Goal: Answer question/provide support: Share knowledge or assist other users

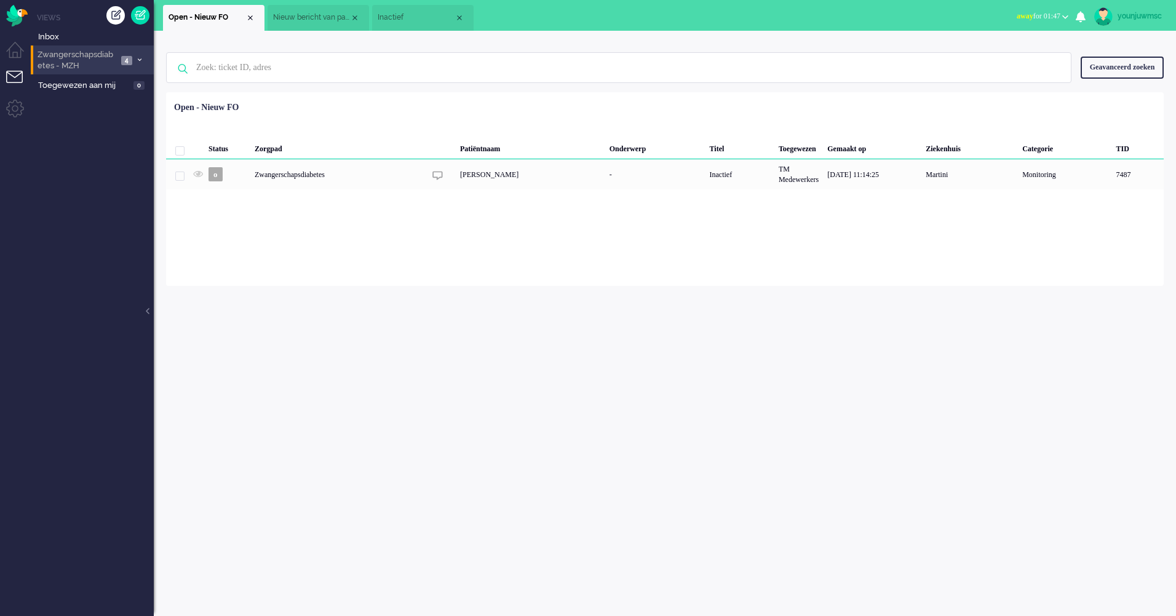
click at [52, 63] on span "Zwangerschapsdiabetes - MZH" at bounding box center [77, 60] width 82 height 23
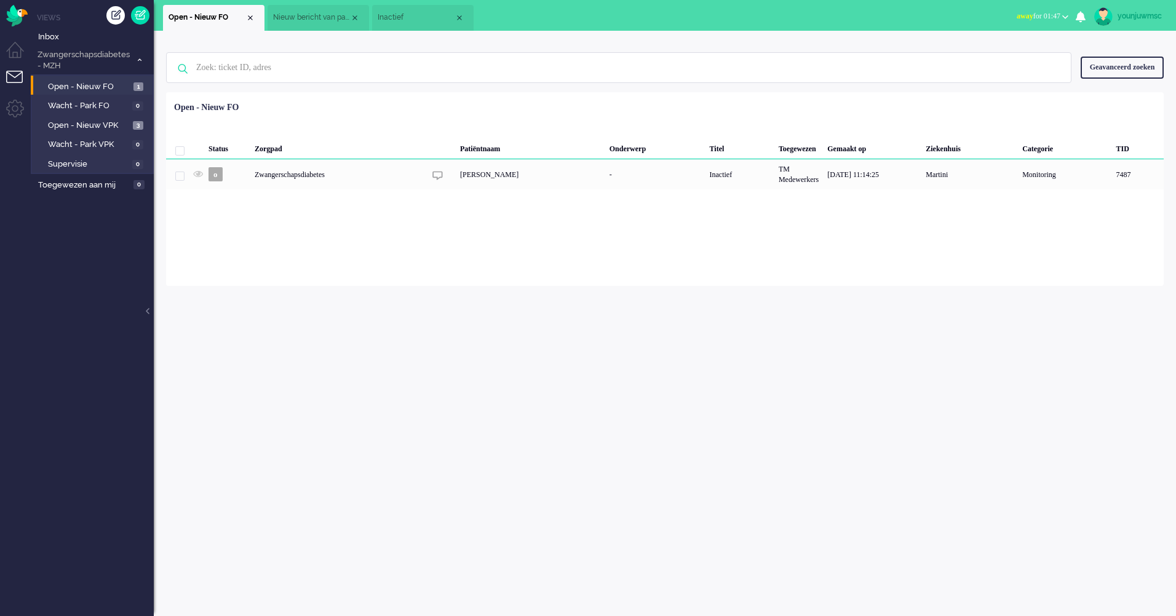
click at [87, 93] on li "Open - Nieuw FO 1" at bounding box center [92, 86] width 122 height 20
click at [85, 90] on span "Open - Nieuw FO" at bounding box center [89, 87] width 82 height 12
click at [113, 119] on link "Open - Nieuw VPK 3" at bounding box center [94, 125] width 117 height 14
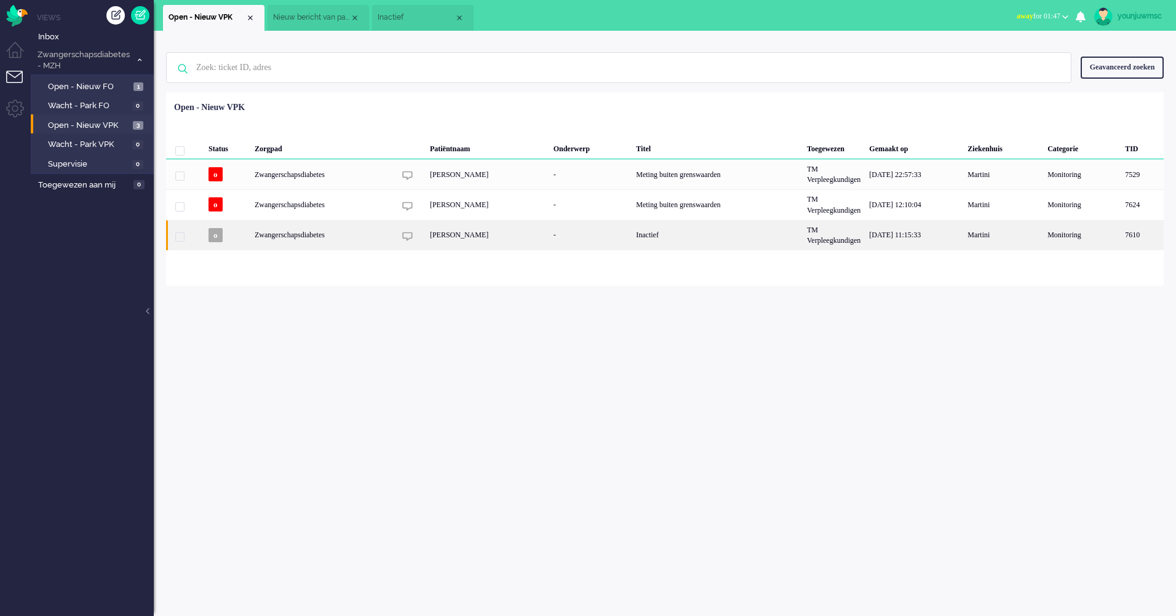
click at [503, 232] on div "[PERSON_NAME]" at bounding box center [488, 235] width 124 height 30
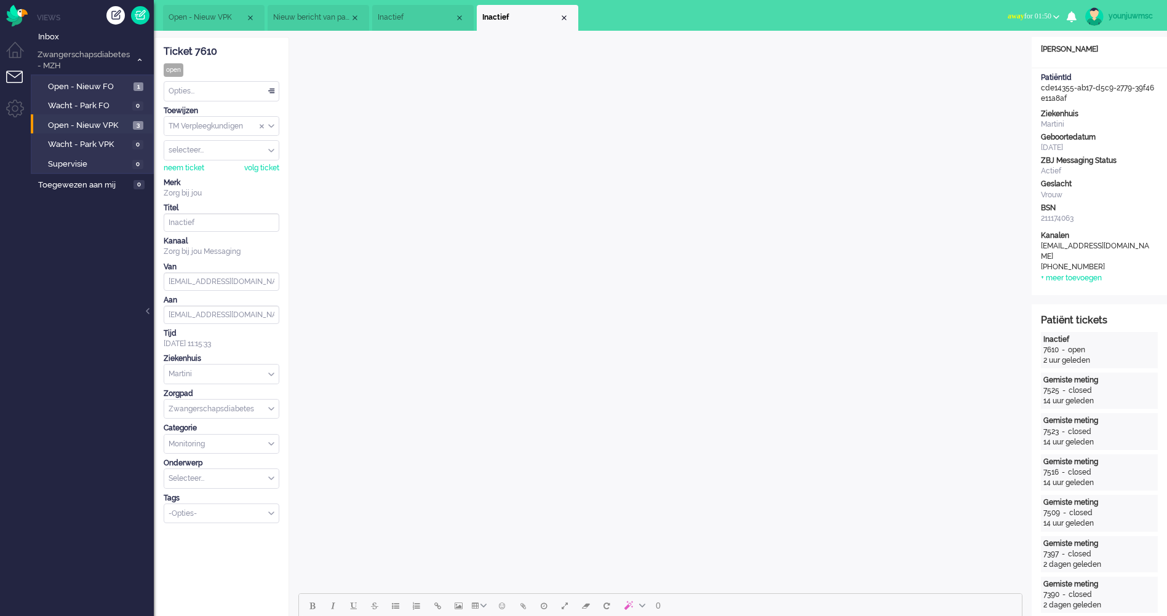
click at [221, 92] on div "Opties..." at bounding box center [221, 91] width 114 height 19
click at [215, 175] on li "Opgelost" at bounding box center [221, 179] width 114 height 18
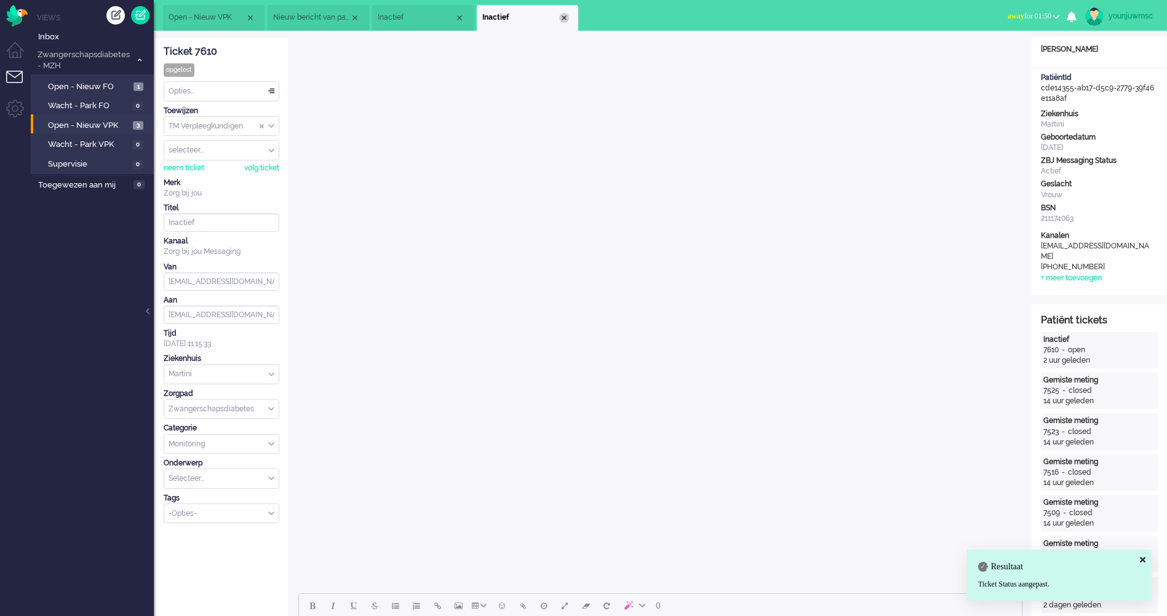
click at [567, 17] on div "Close tab" at bounding box center [564, 18] width 10 height 10
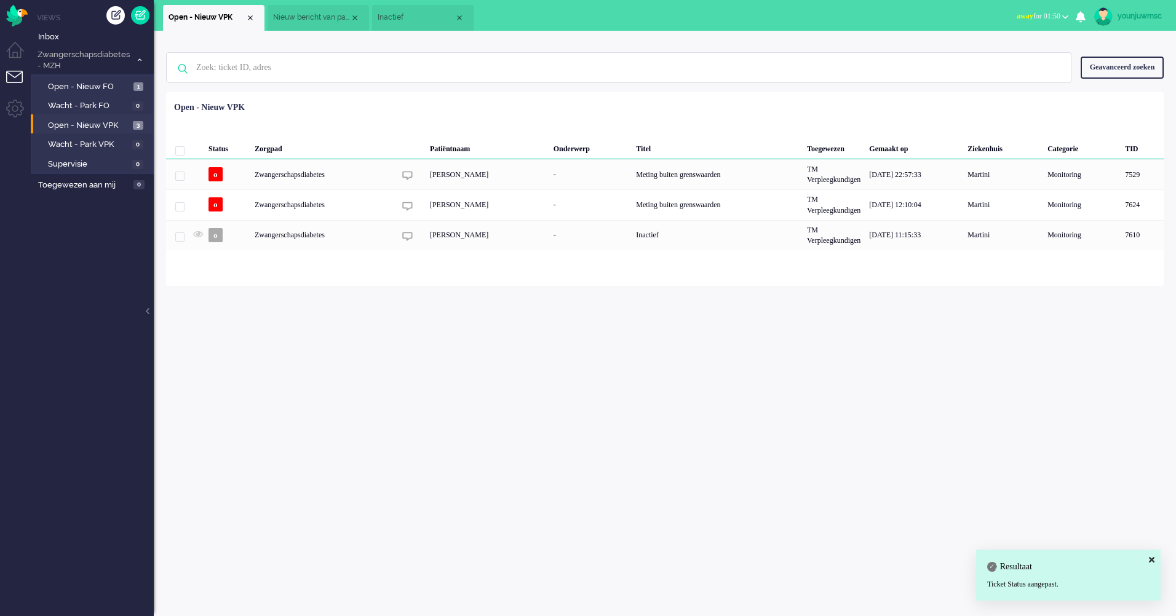
click at [458, 18] on div "Close tab" at bounding box center [459, 18] width 10 height 10
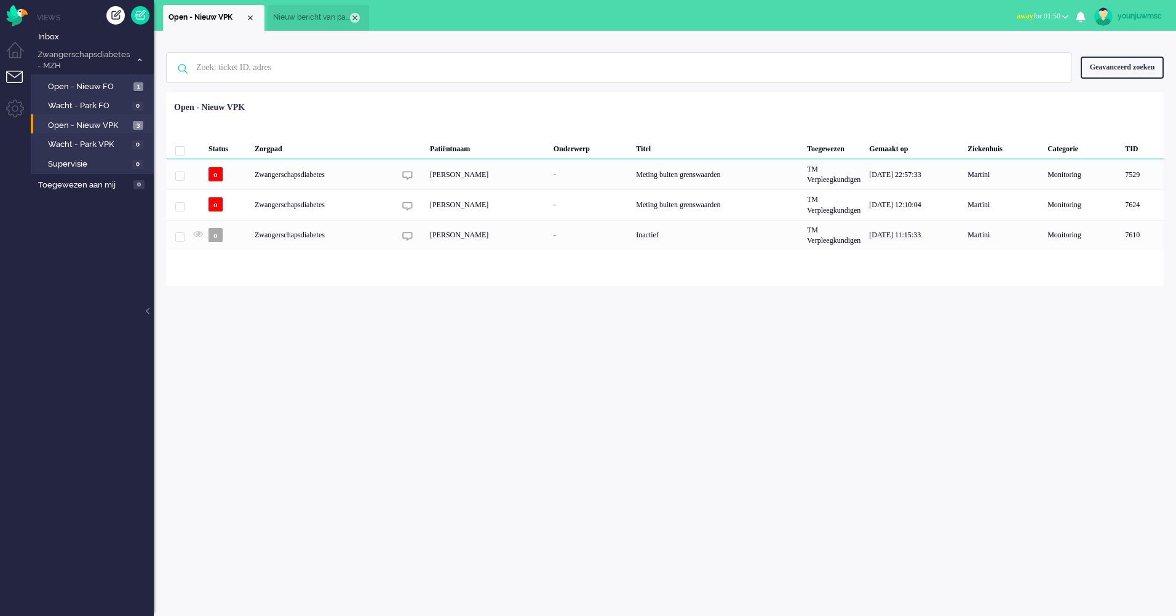
click at [359, 16] on div "Close tab" at bounding box center [355, 18] width 10 height 10
click at [103, 86] on span "Open - Nieuw FO" at bounding box center [89, 87] width 82 height 12
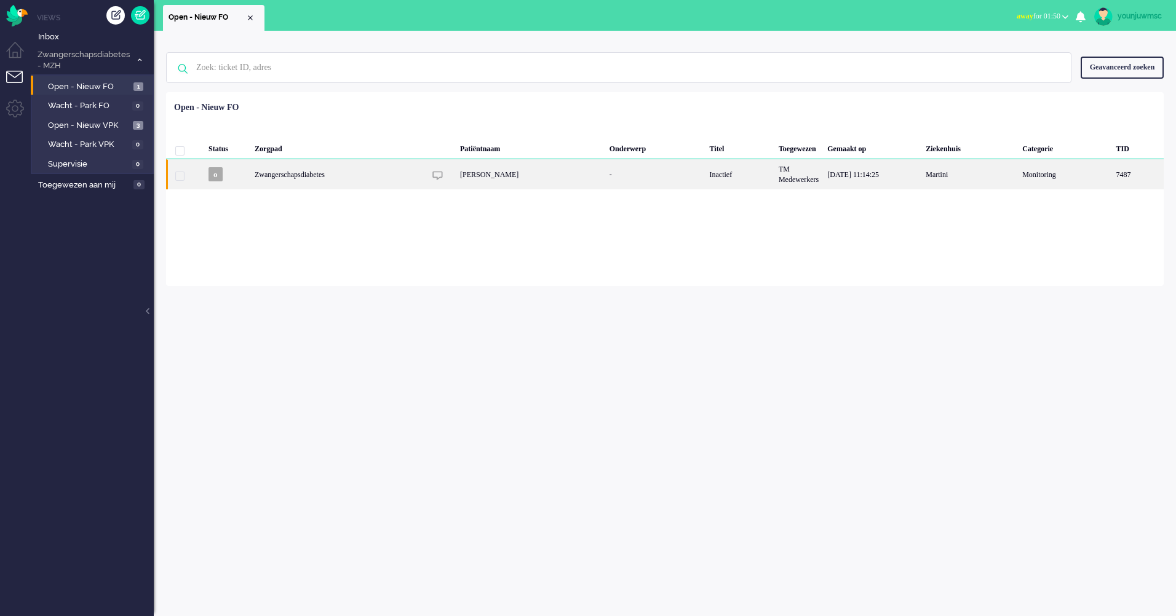
click at [705, 180] on div "Zwangerschapsdiabetes" at bounding box center [739, 174] width 69 height 30
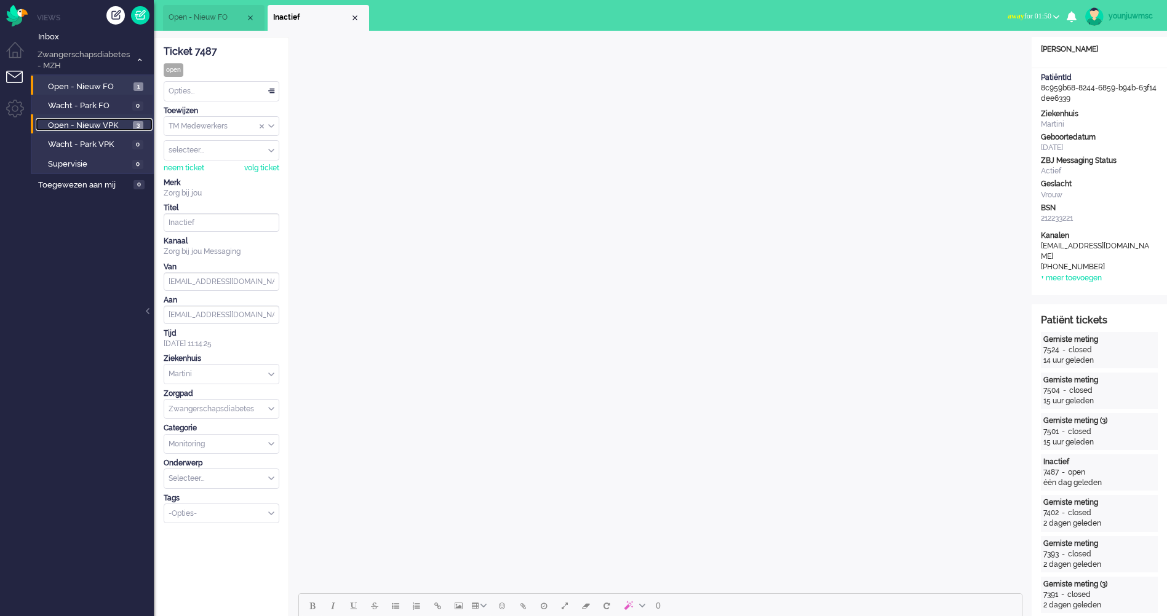
click at [72, 122] on span "Open - Nieuw VPK" at bounding box center [89, 126] width 82 height 12
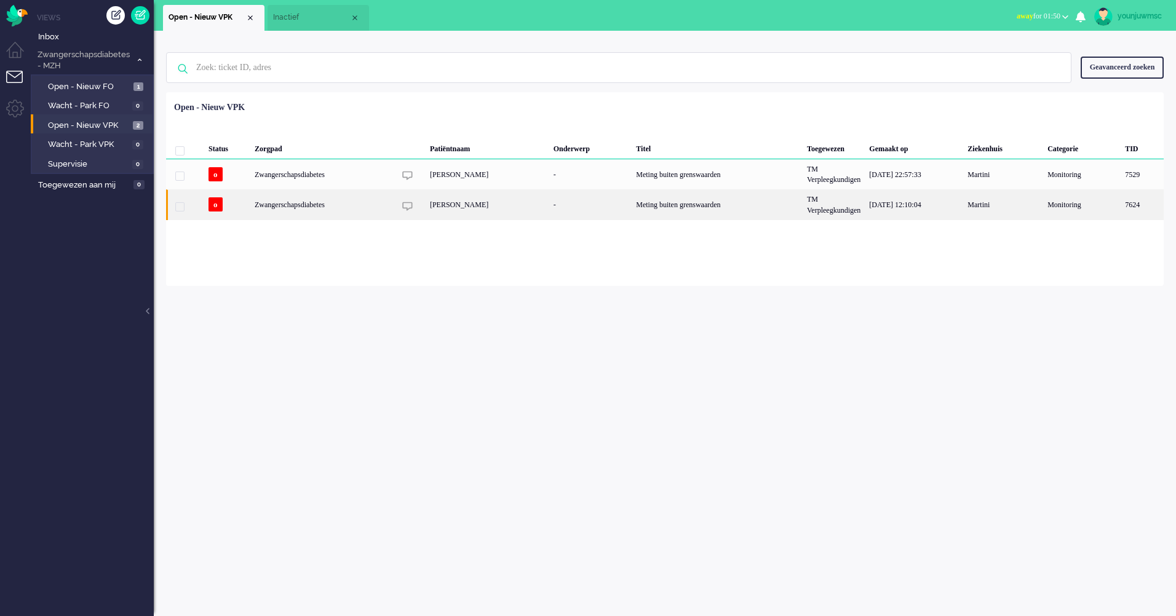
click at [487, 216] on div "[PERSON_NAME]" at bounding box center [488, 204] width 124 height 30
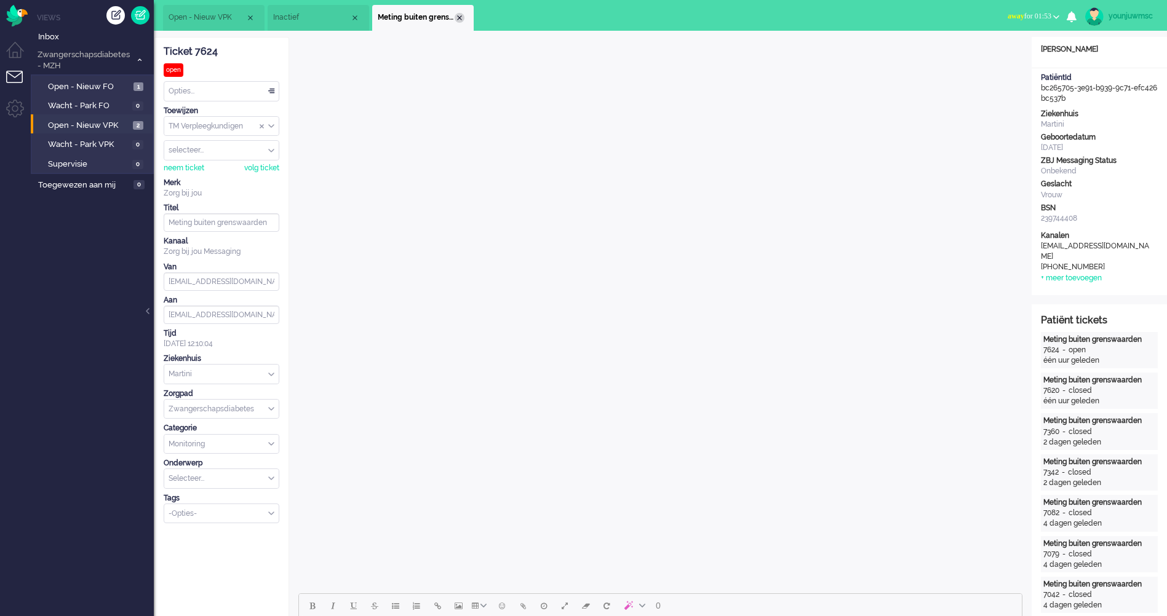
click at [459, 21] on div "Close tab" at bounding box center [459, 18] width 10 height 10
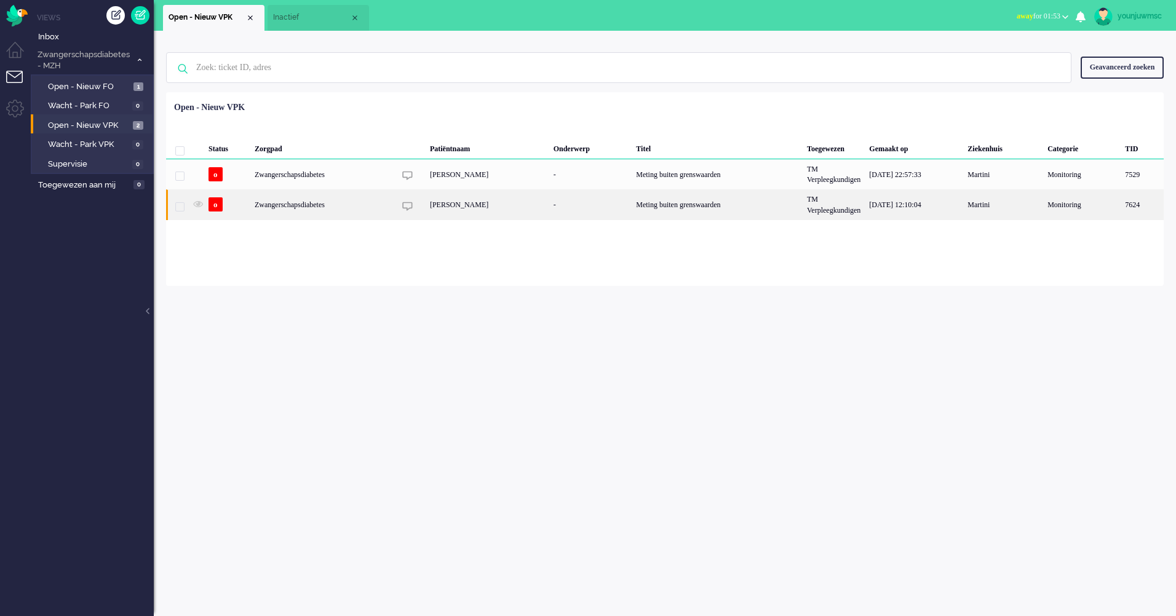
click at [438, 208] on div "[PERSON_NAME]" at bounding box center [488, 204] width 124 height 30
